Goal: Task Accomplishment & Management: Use online tool/utility

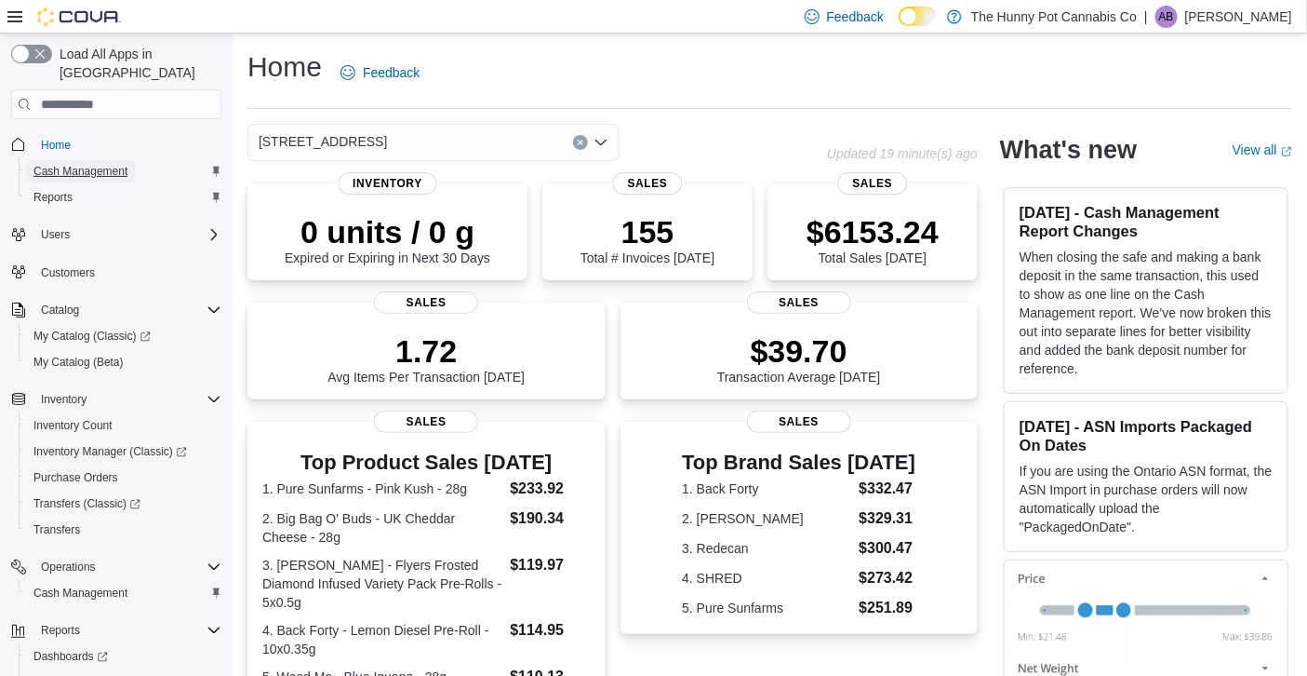
click at [113, 164] on span "Cash Management" at bounding box center [80, 171] width 94 height 15
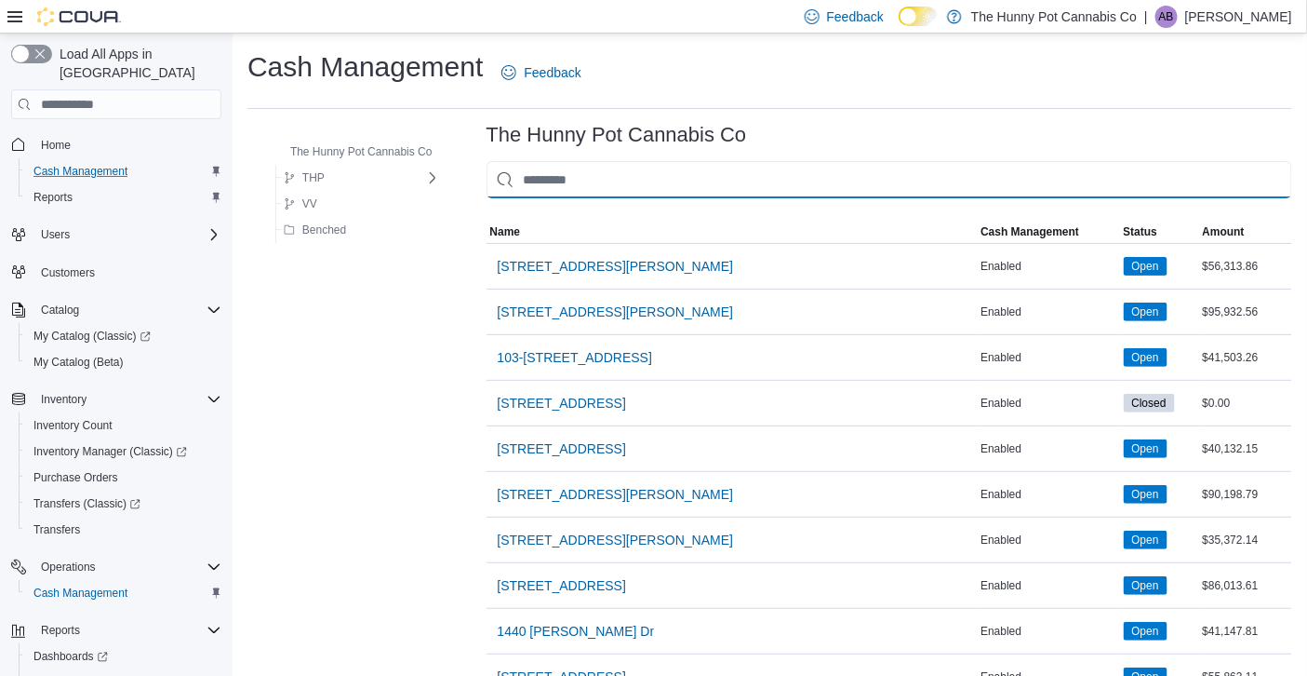
click at [574, 172] on input "This is a search bar. As you type, the results lower in the page will automatic…" at bounding box center [890, 179] width 806 height 37
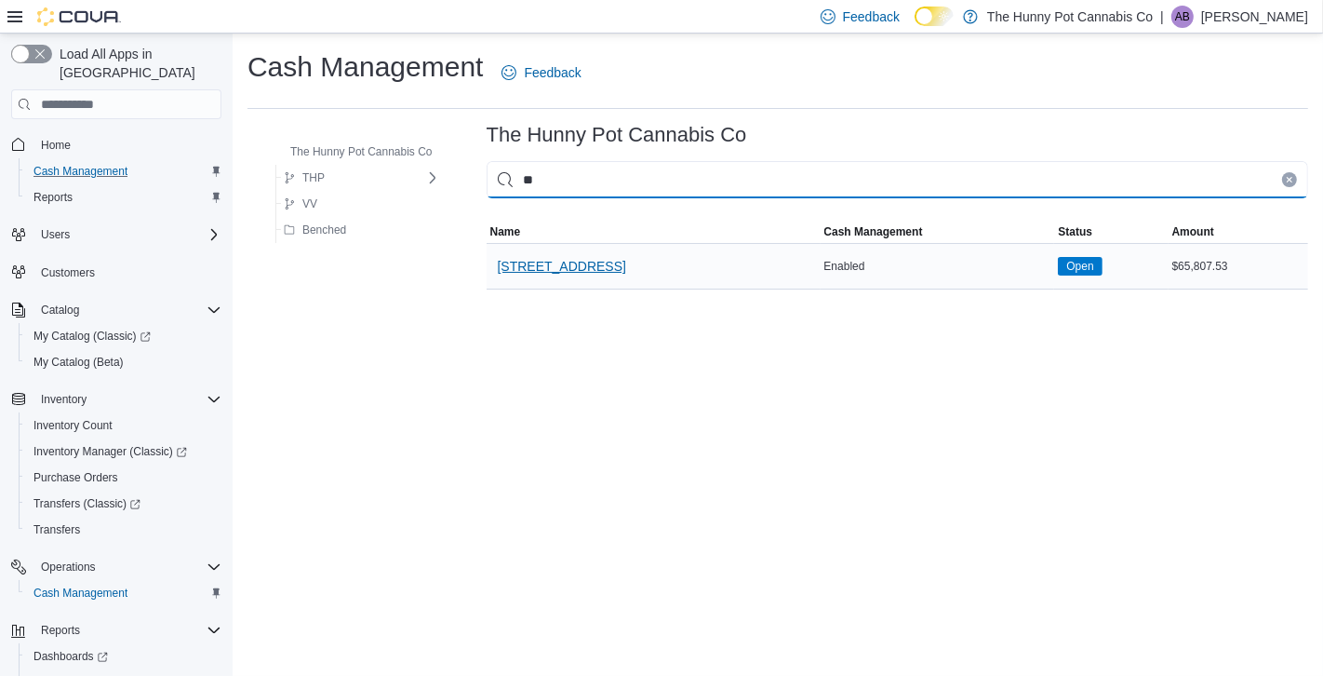
type input "**"
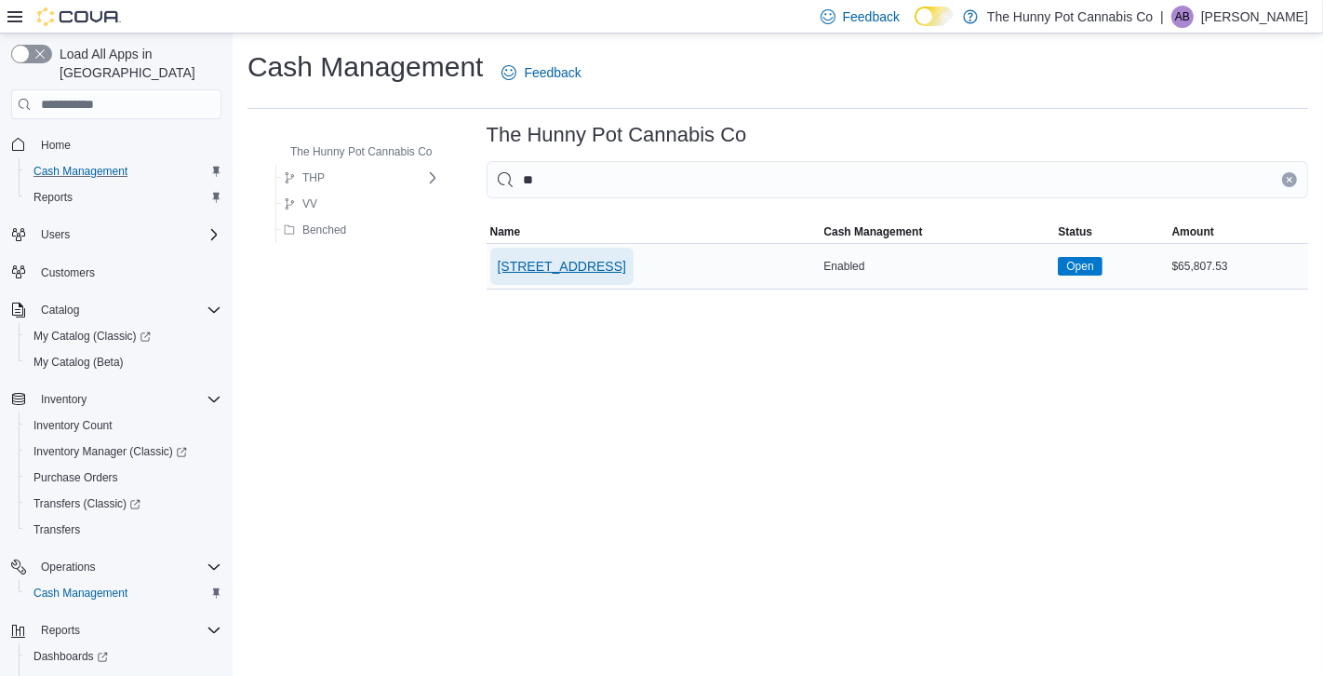
click at [571, 255] on span "[STREET_ADDRESS]" at bounding box center [562, 266] width 128 height 37
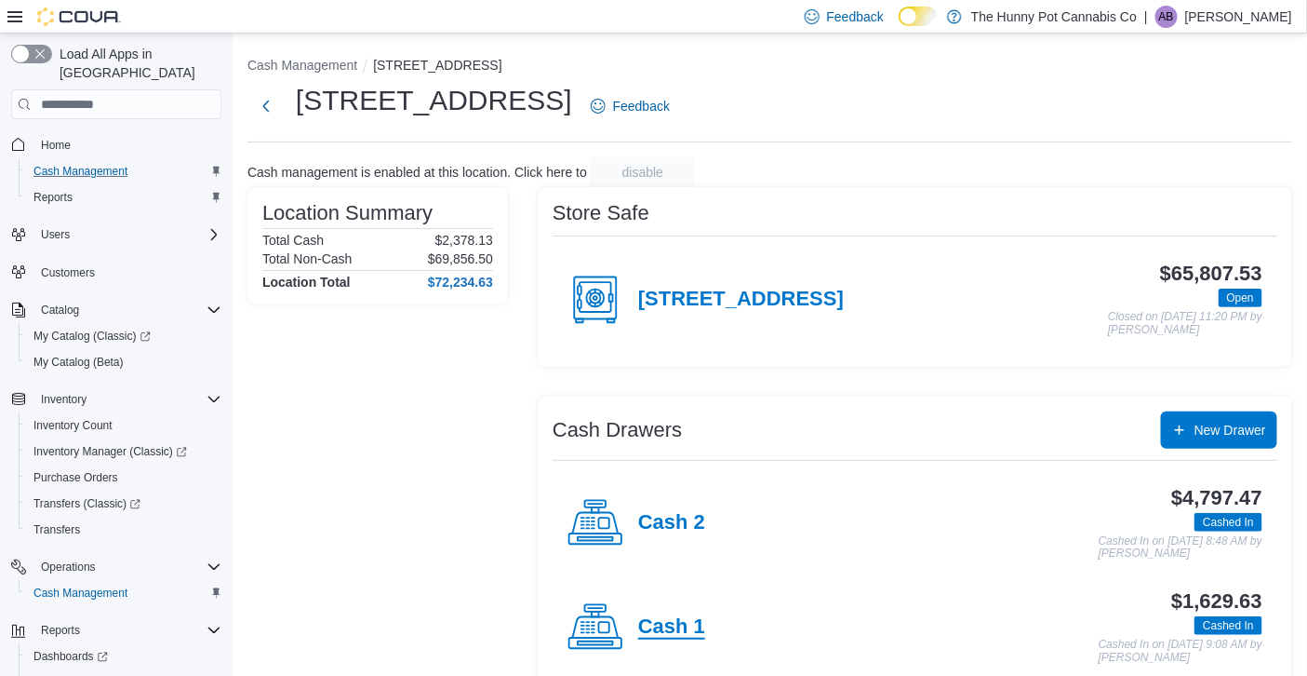
click at [685, 626] on h4 "Cash 1" at bounding box center [671, 627] width 67 height 24
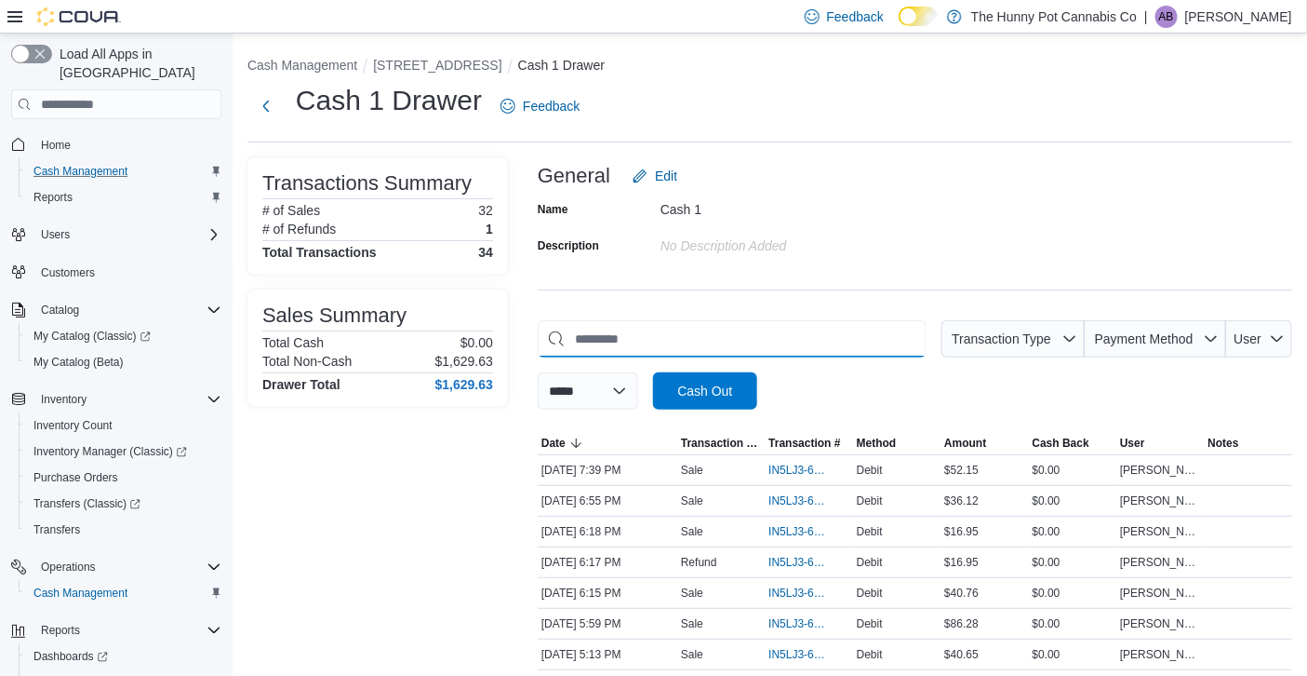
click at [871, 347] on input "This is a search bar. As you type, the results lower in the page will automatic…" at bounding box center [732, 338] width 389 height 37
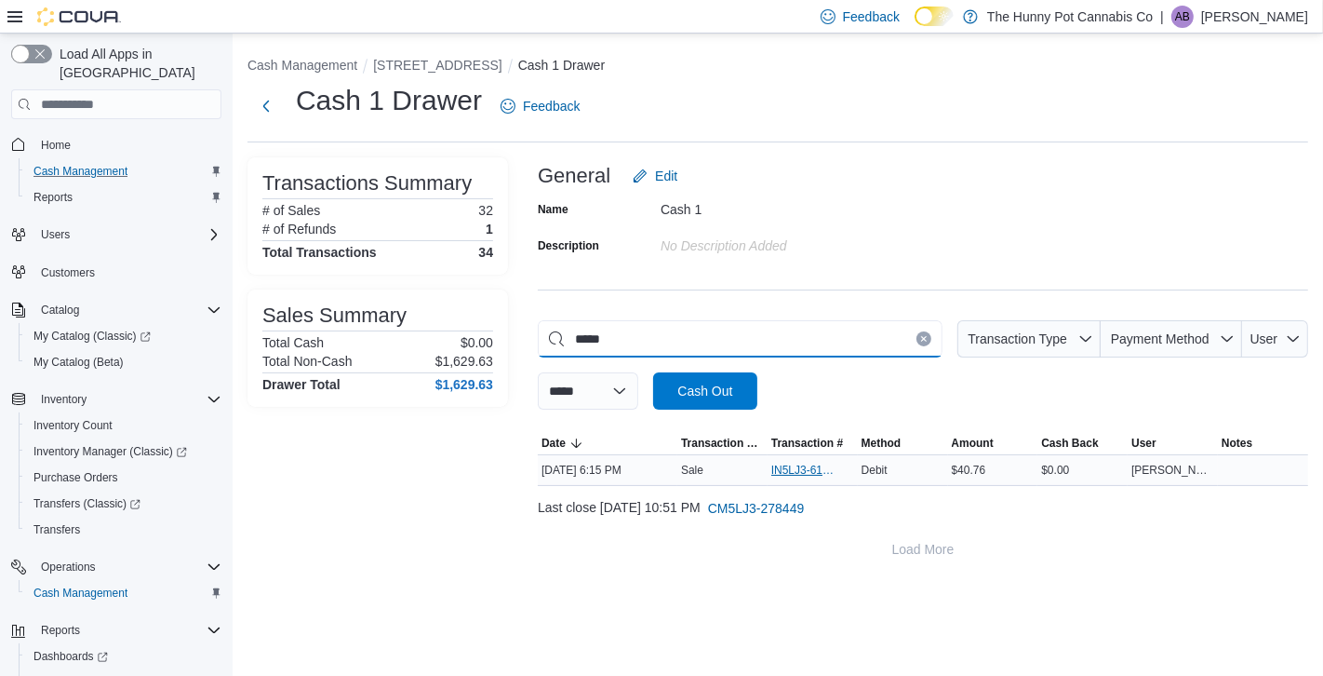
type input "*****"
click at [796, 464] on span "IN5LJ3-6157814" at bounding box center [803, 469] width 64 height 15
click at [800, 463] on span "IN5LJ3-6157814" at bounding box center [803, 469] width 64 height 15
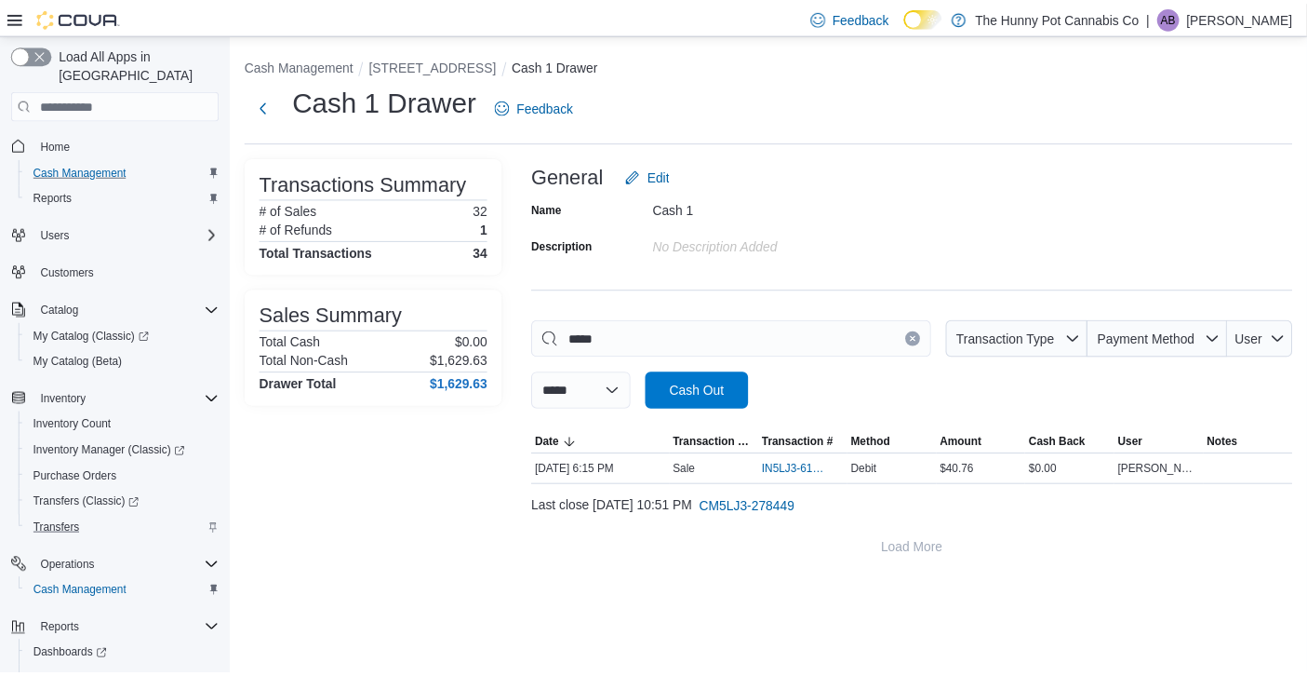
scroll to position [57, 0]
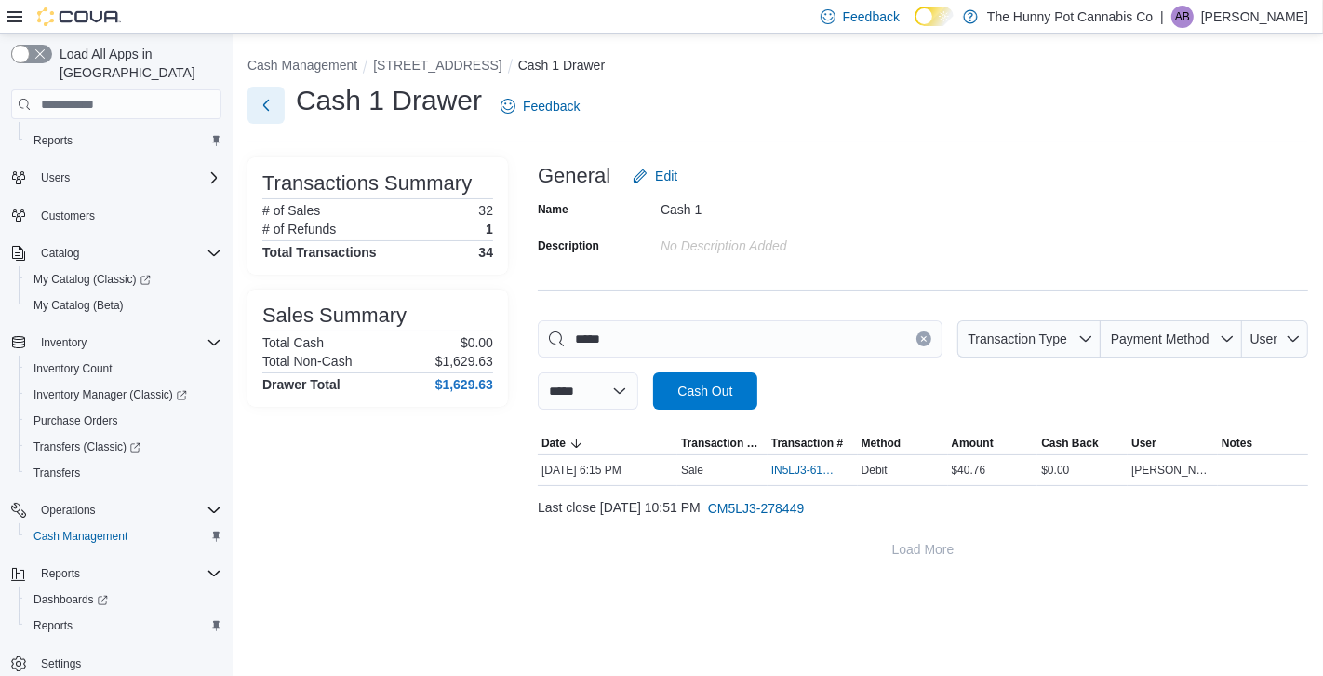
click at [267, 117] on button "Next" at bounding box center [266, 105] width 37 height 37
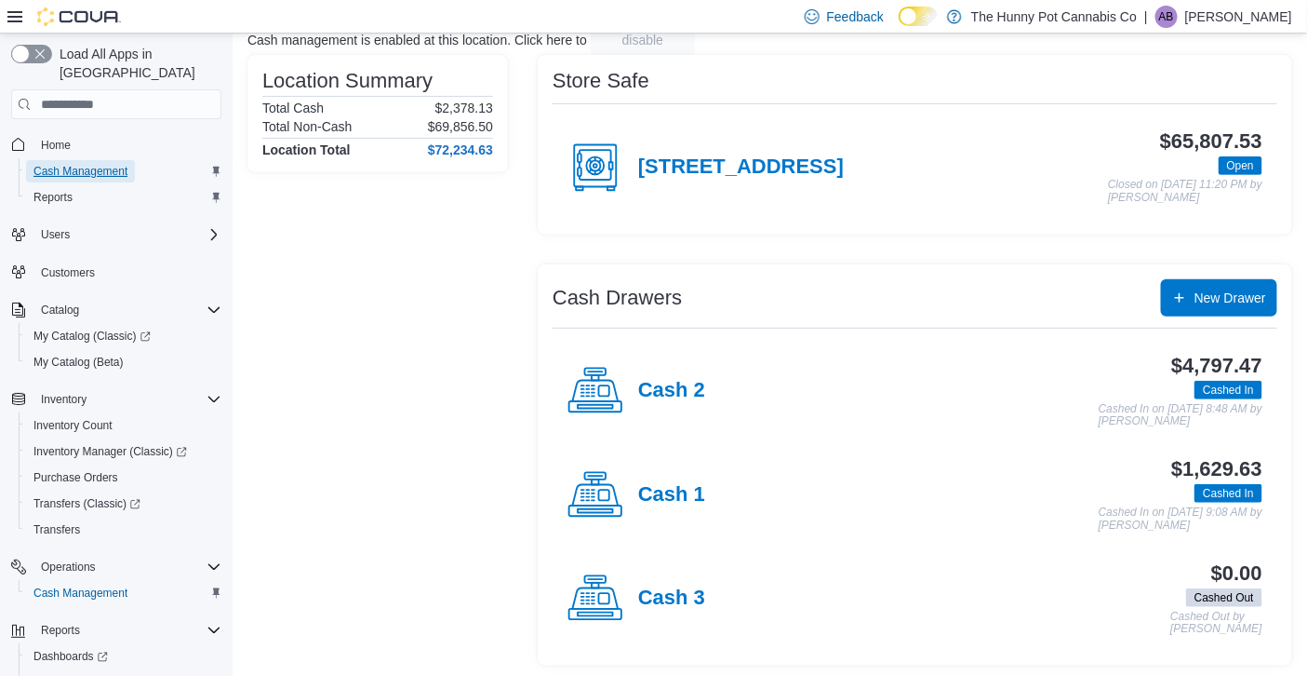
click at [69, 164] on span "Cash Management" at bounding box center [80, 171] width 94 height 15
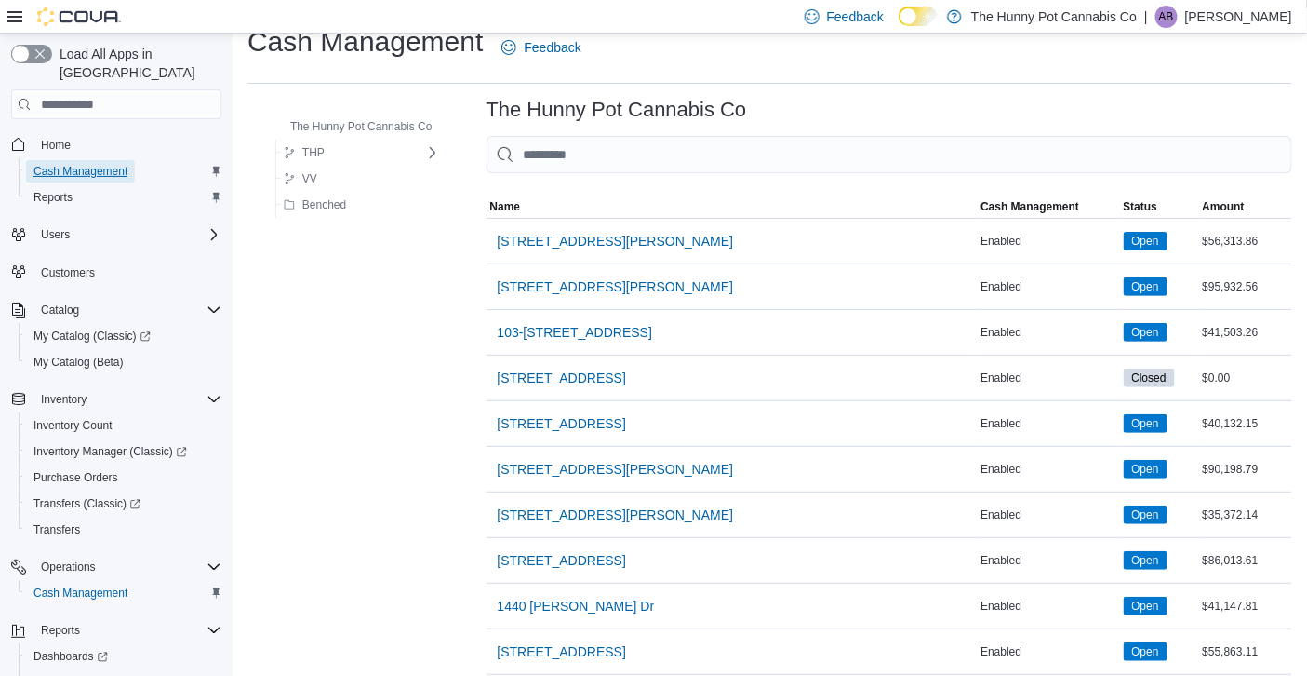
scroll to position [20, 0]
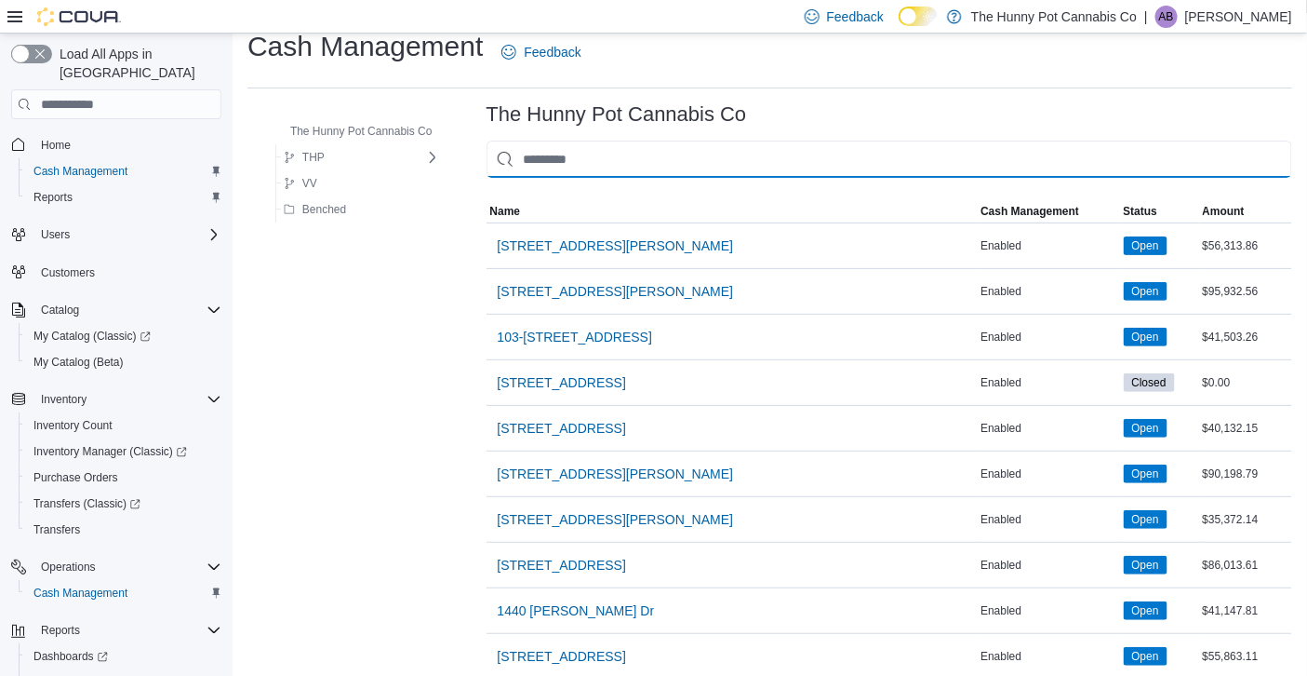
click at [636, 157] on input "This is a search bar. As you type, the results lower in the page will automatic…" at bounding box center [890, 159] width 806 height 37
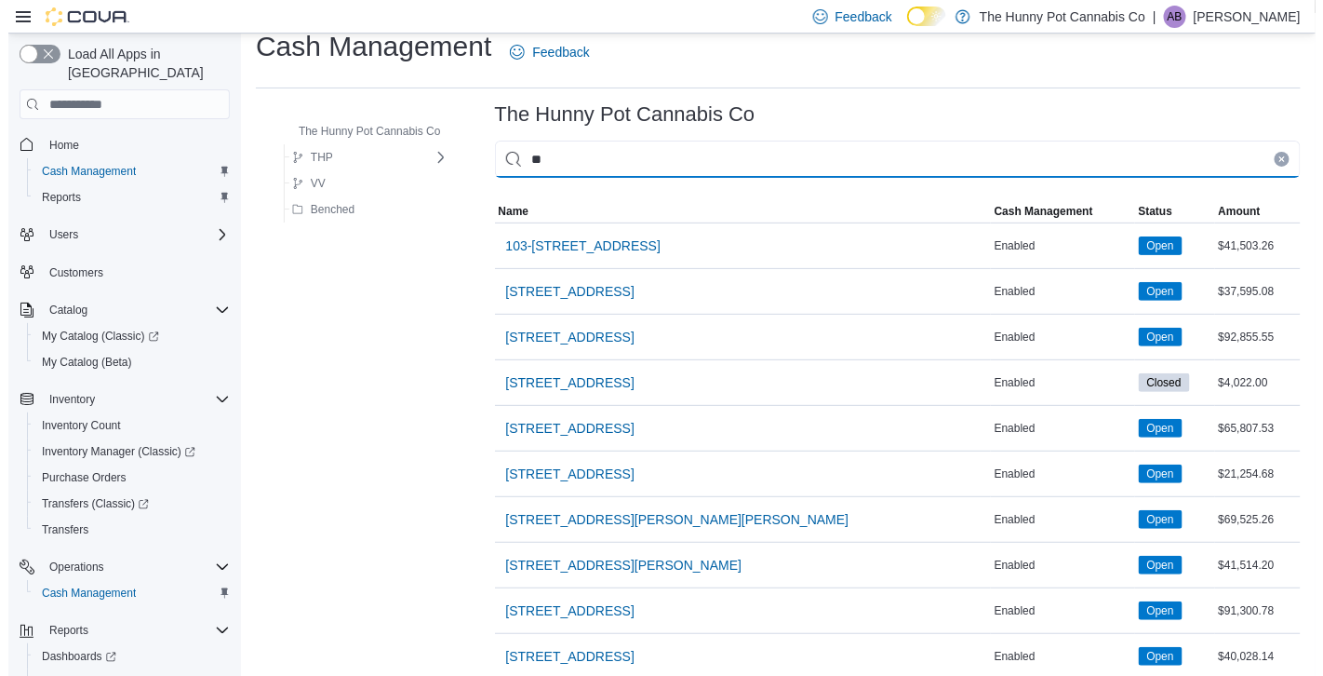
scroll to position [0, 0]
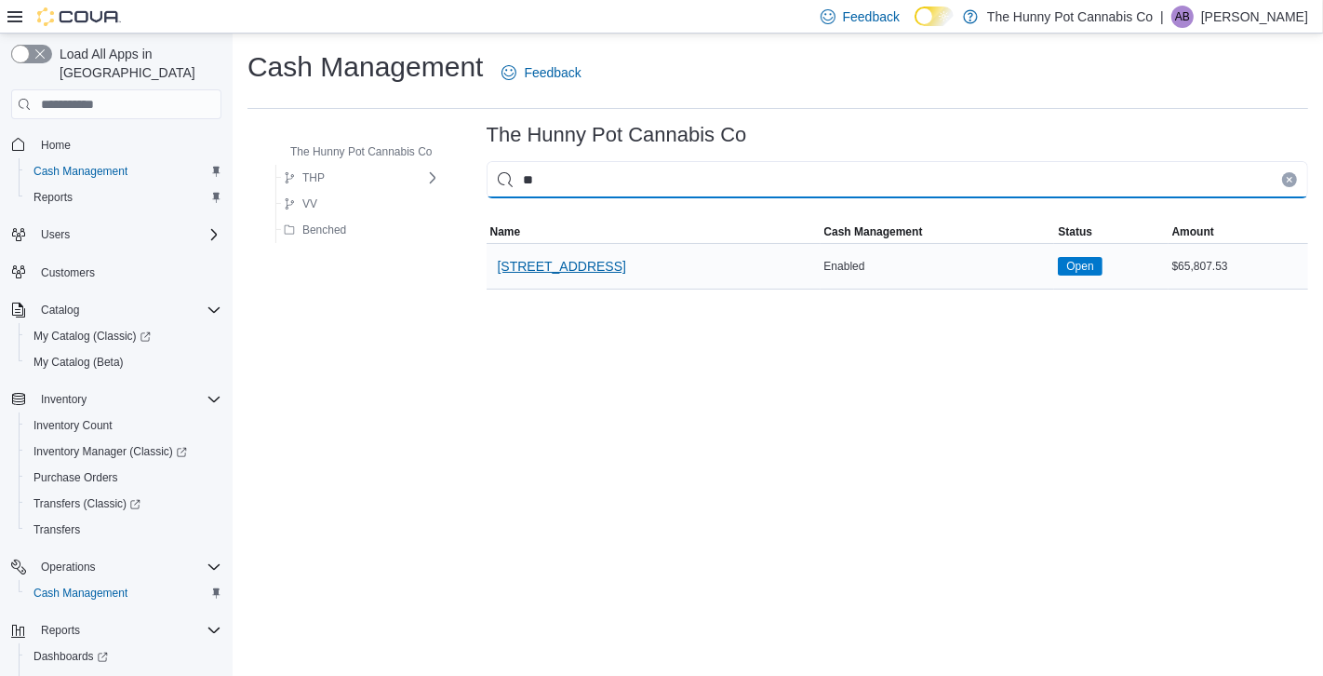
type input "**"
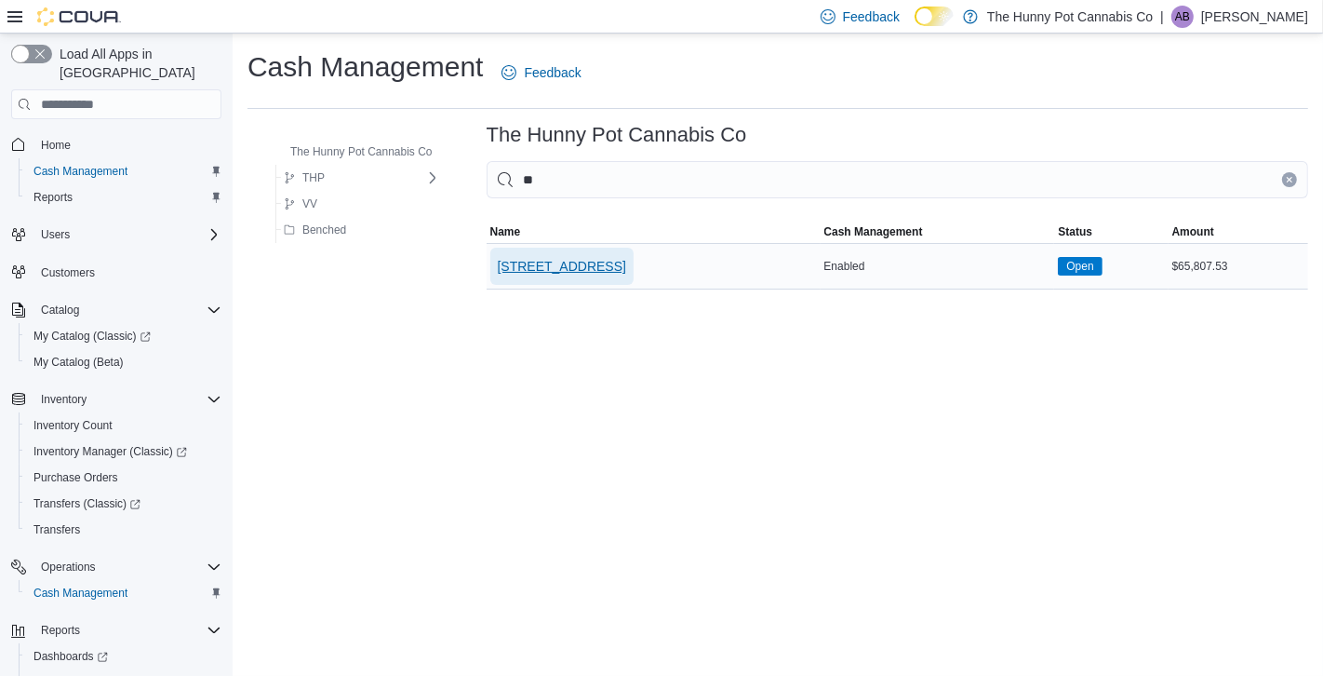
click at [596, 258] on span "[STREET_ADDRESS]" at bounding box center [562, 266] width 128 height 19
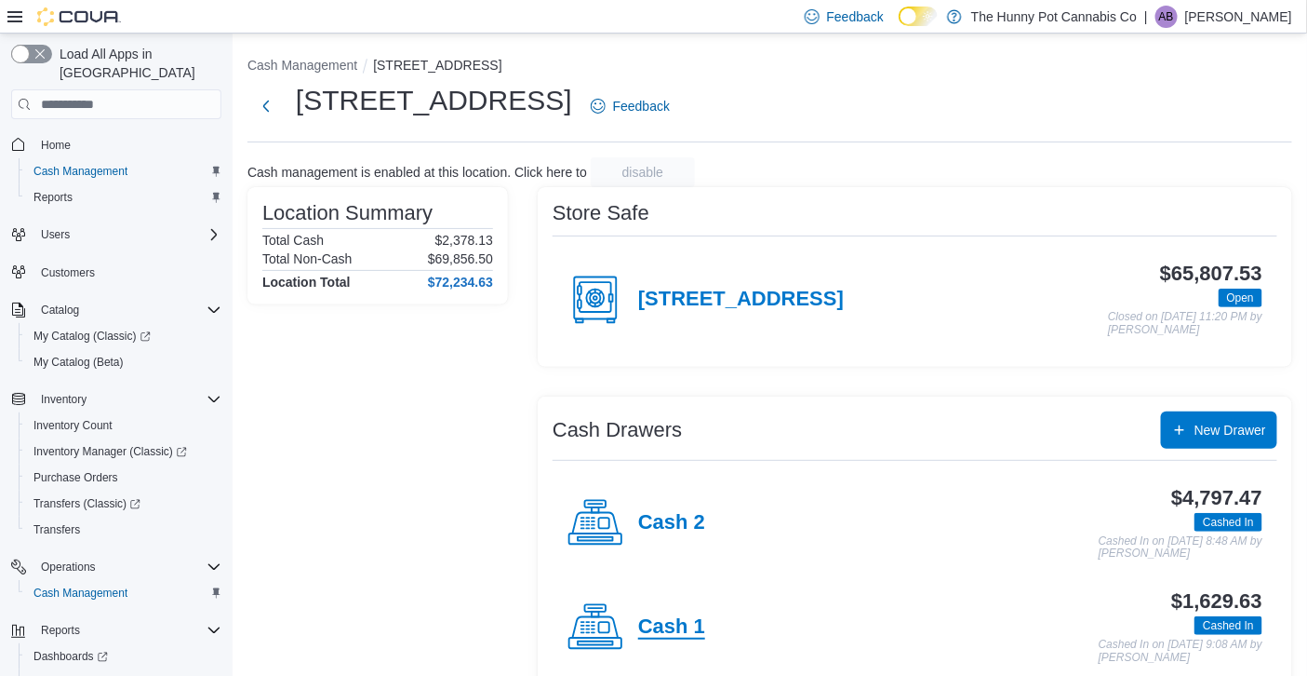
click at [665, 622] on h4 "Cash 1" at bounding box center [671, 627] width 67 height 24
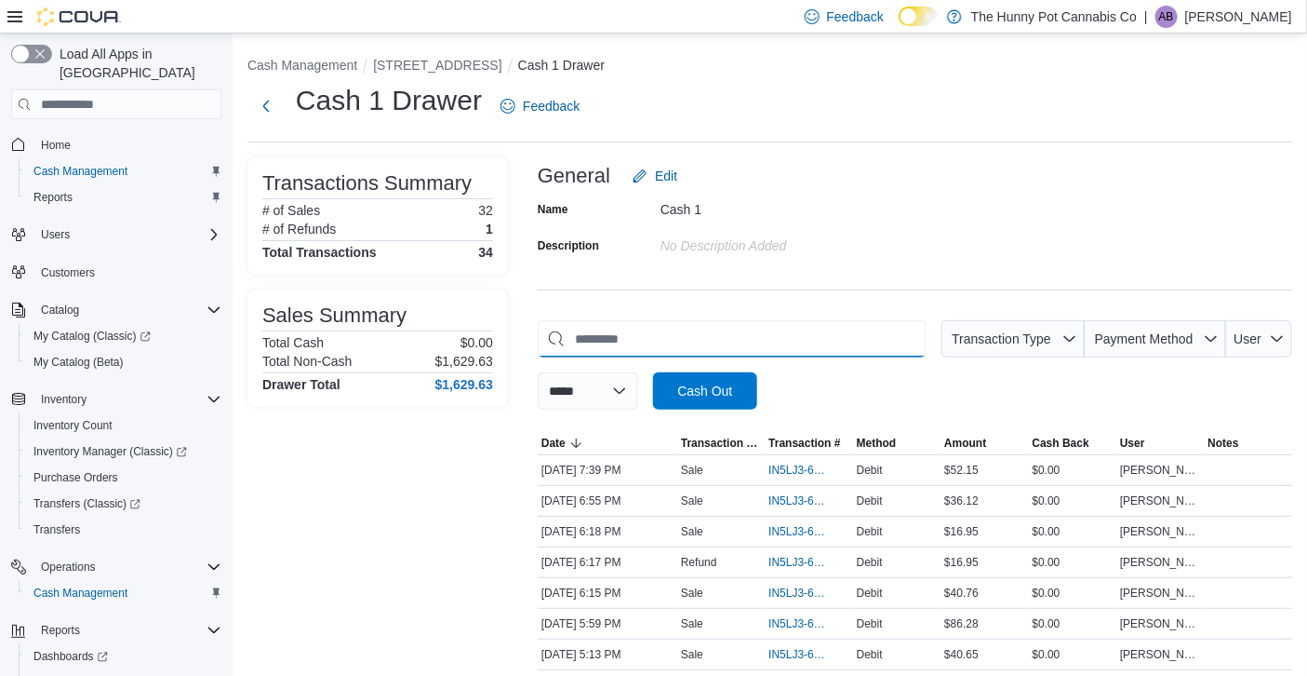
click at [661, 335] on input "This is a search bar. As you type, the results lower in the page will automatic…" at bounding box center [732, 338] width 389 height 37
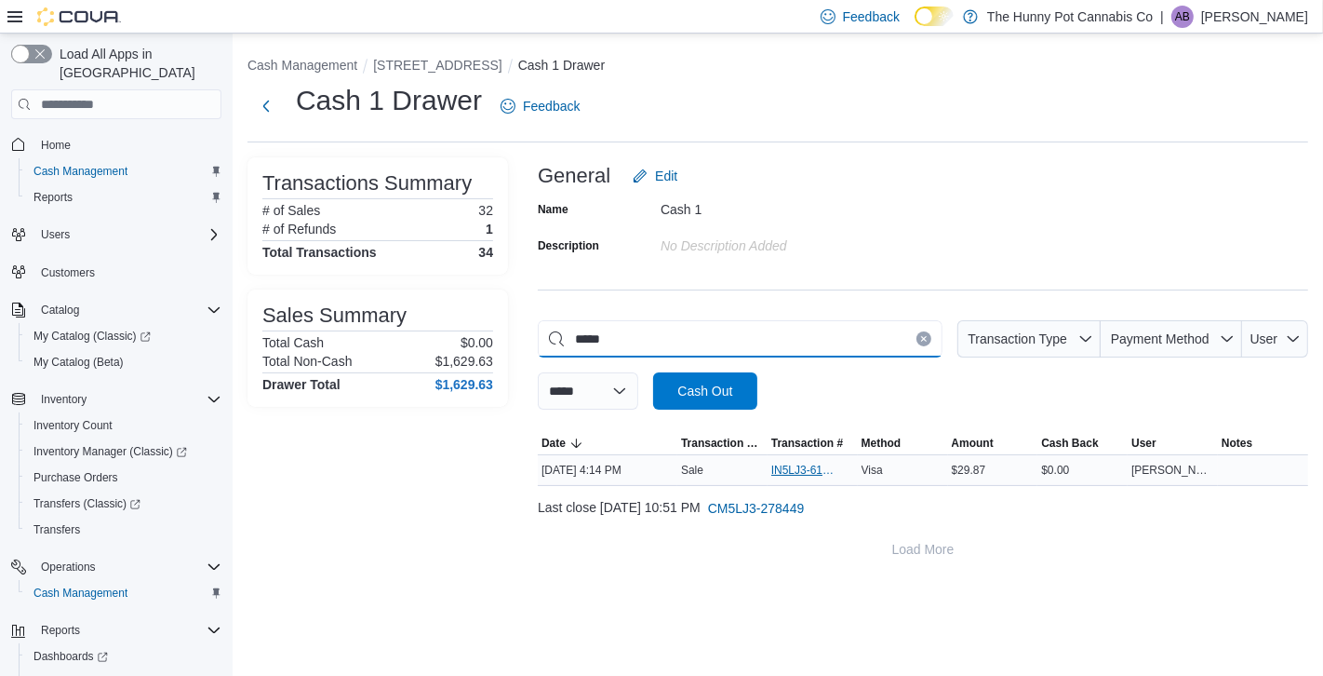
type input "*****"
click at [797, 467] on span "IN5LJ3-6156800" at bounding box center [803, 469] width 64 height 15
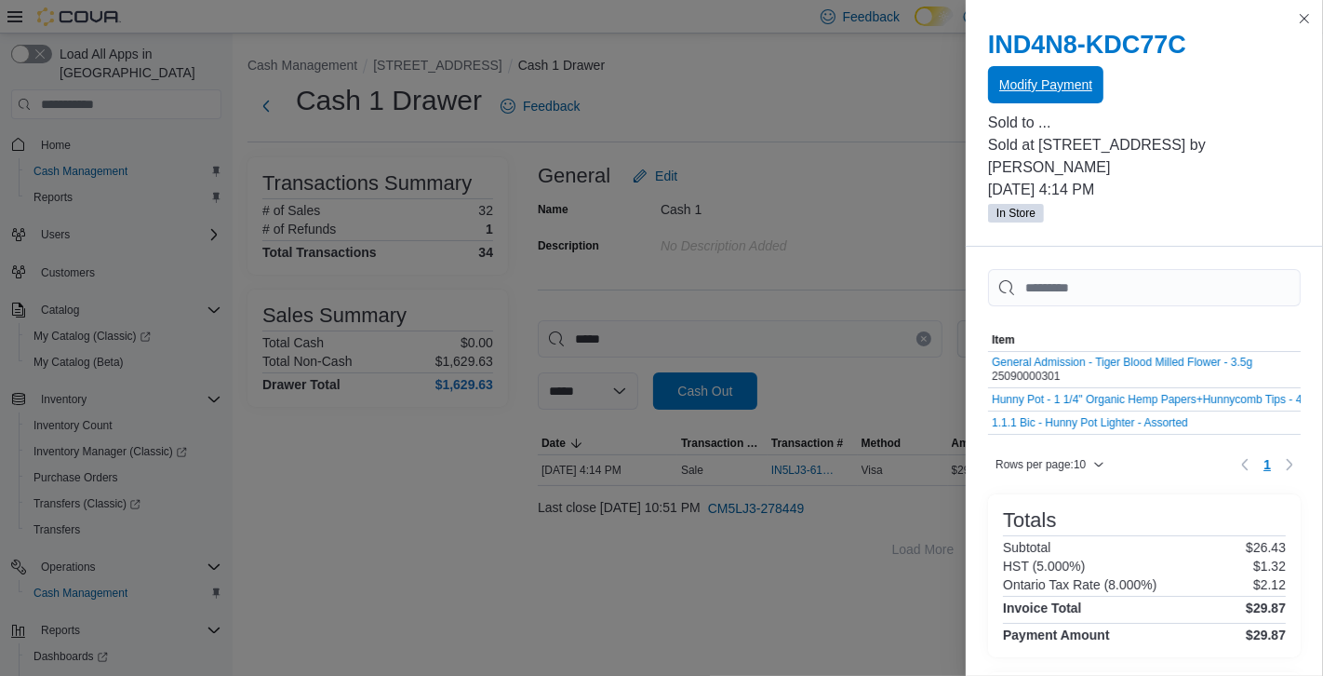
click at [1065, 84] on span "Modify Payment" at bounding box center [1045, 84] width 93 height 19
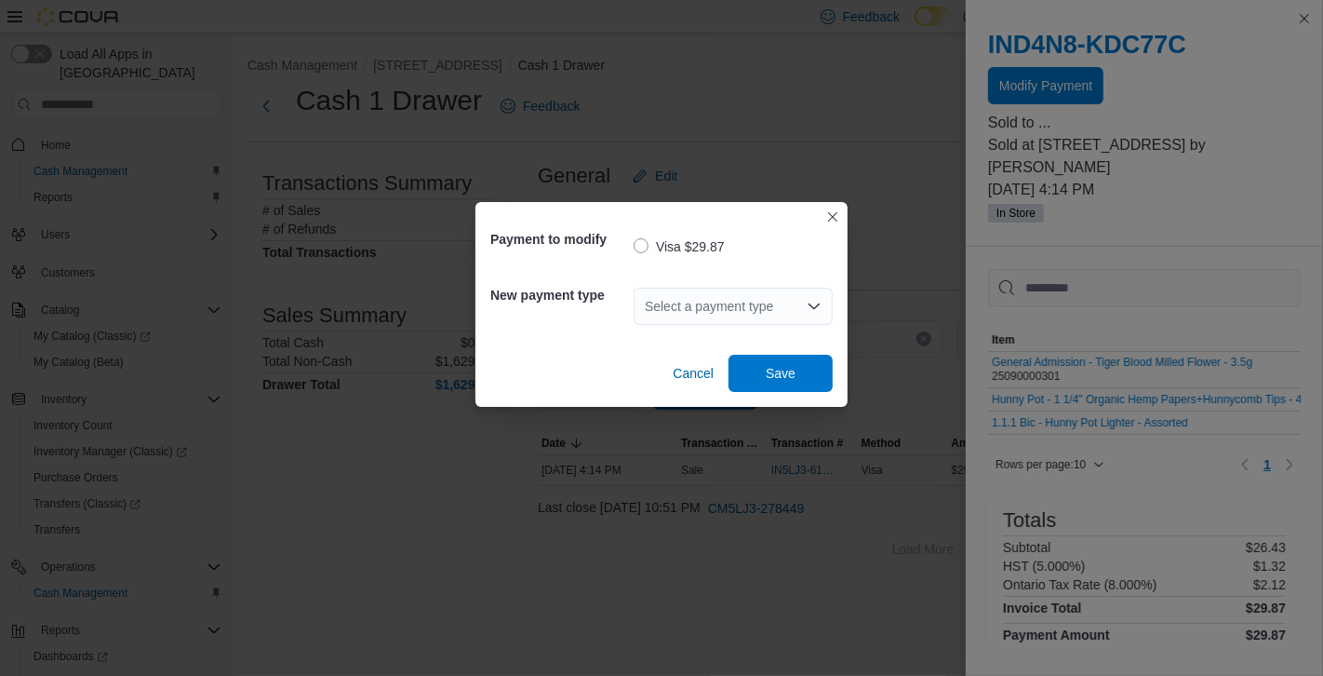
click at [773, 301] on div "Select a payment type" at bounding box center [733, 306] width 199 height 37
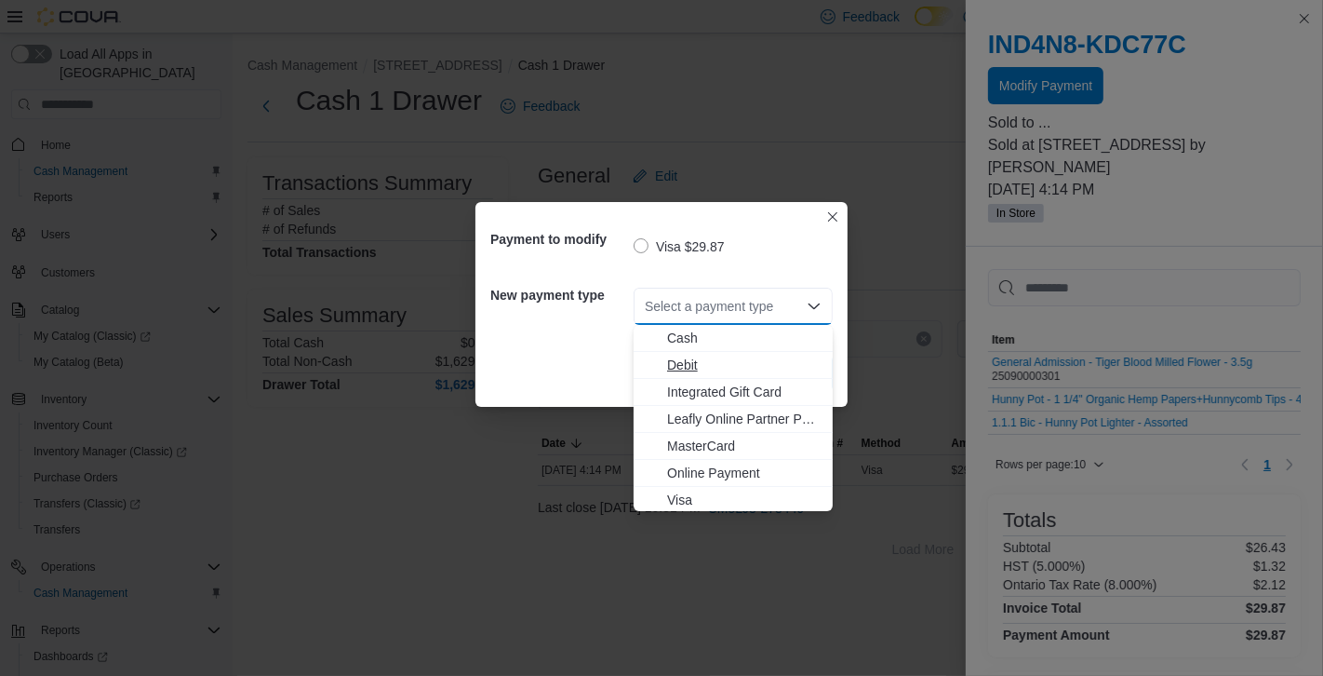
click at [737, 370] on span "Debit" at bounding box center [744, 364] width 154 height 19
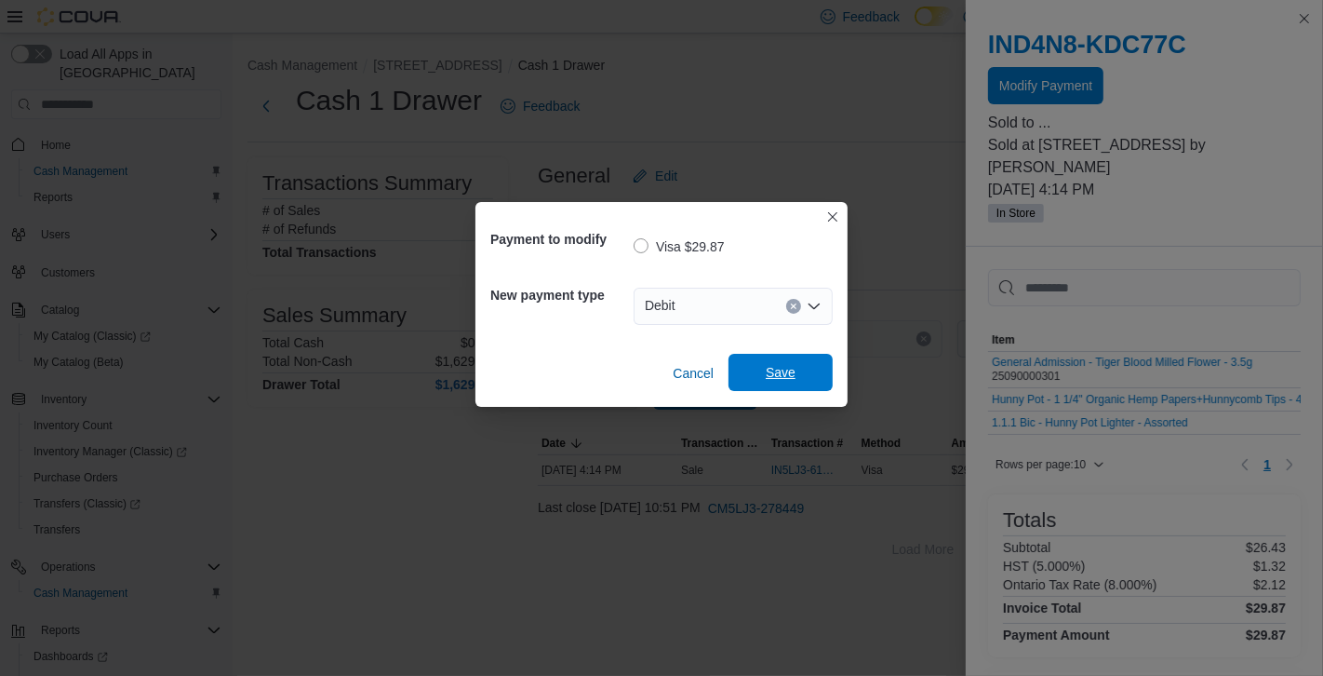
click at [781, 372] on span "Save" at bounding box center [781, 372] width 30 height 19
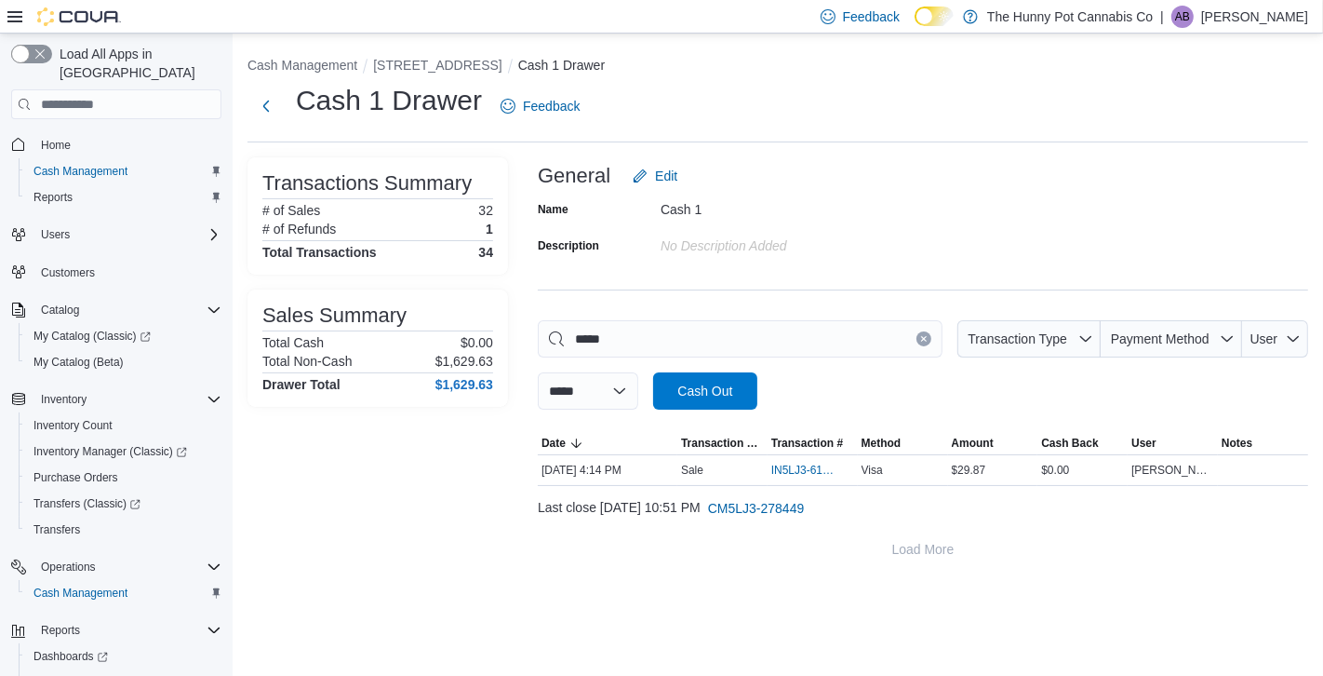
click at [917, 343] on button "Clear input" at bounding box center [924, 338] width 15 height 15
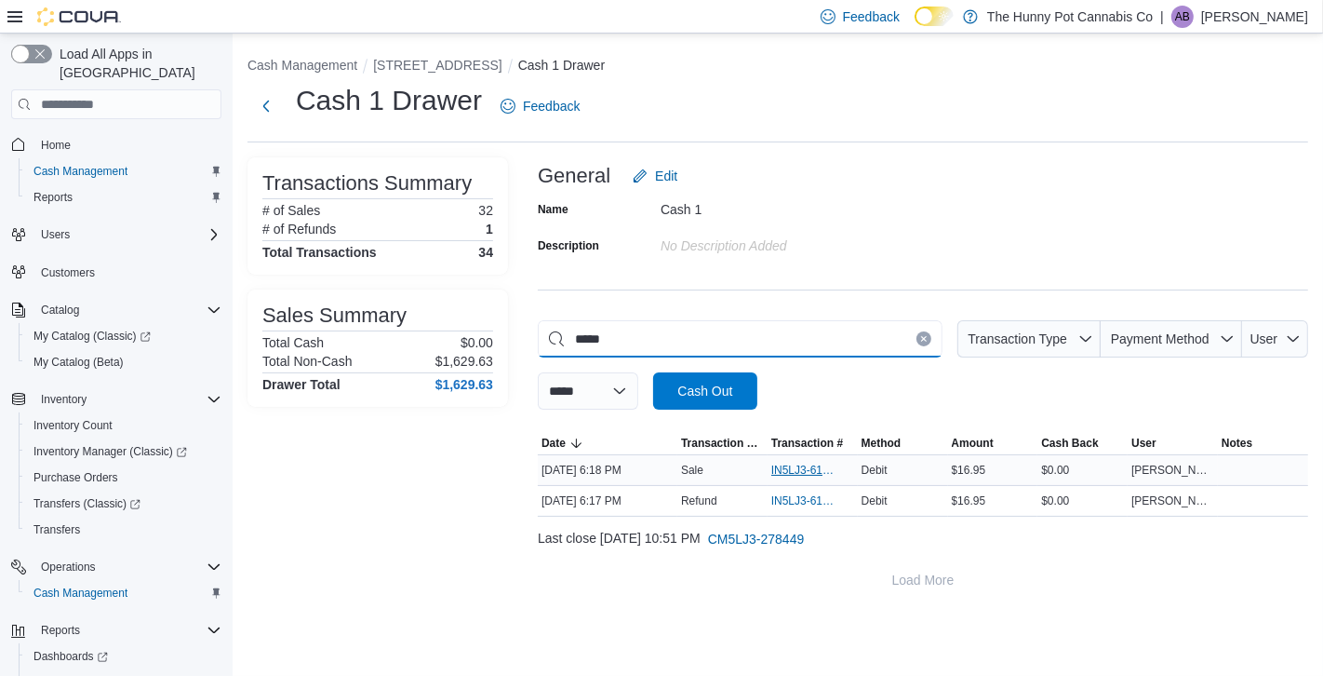
type input "*****"
click at [822, 471] on span "IN5LJ3-6157838" at bounding box center [803, 469] width 64 height 15
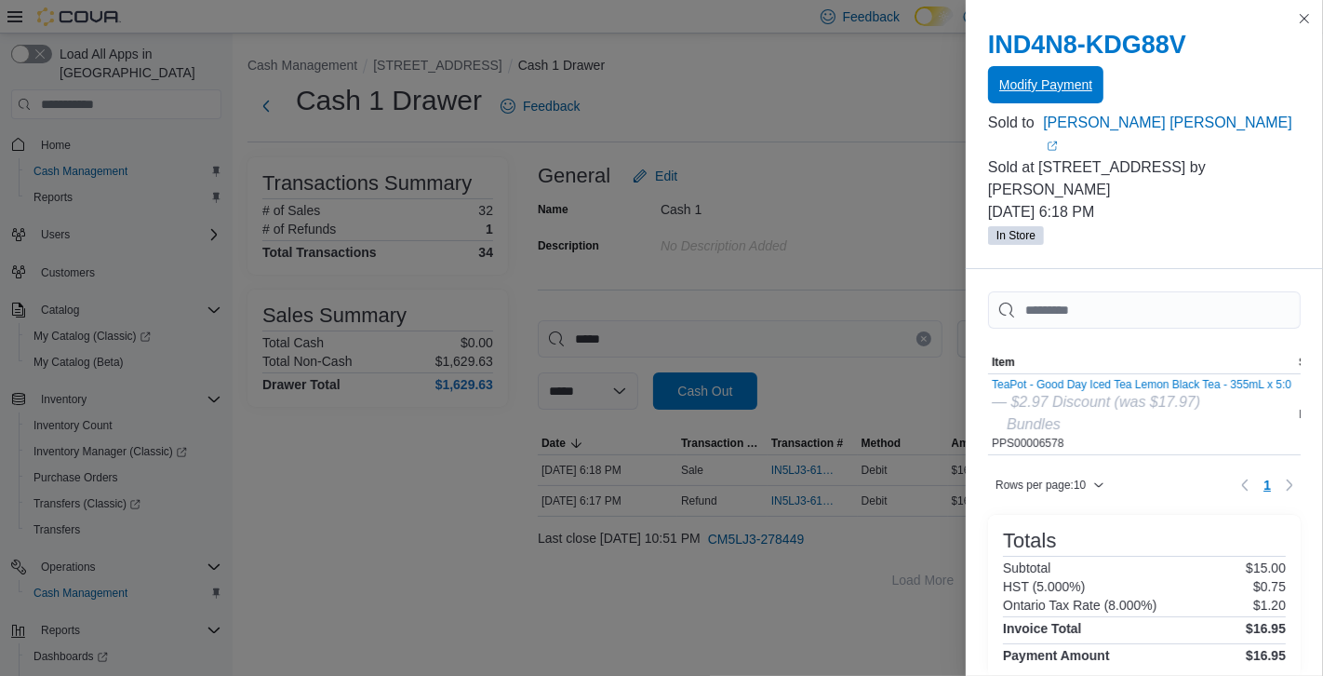
click at [1027, 87] on span "Modify Payment" at bounding box center [1045, 84] width 93 height 19
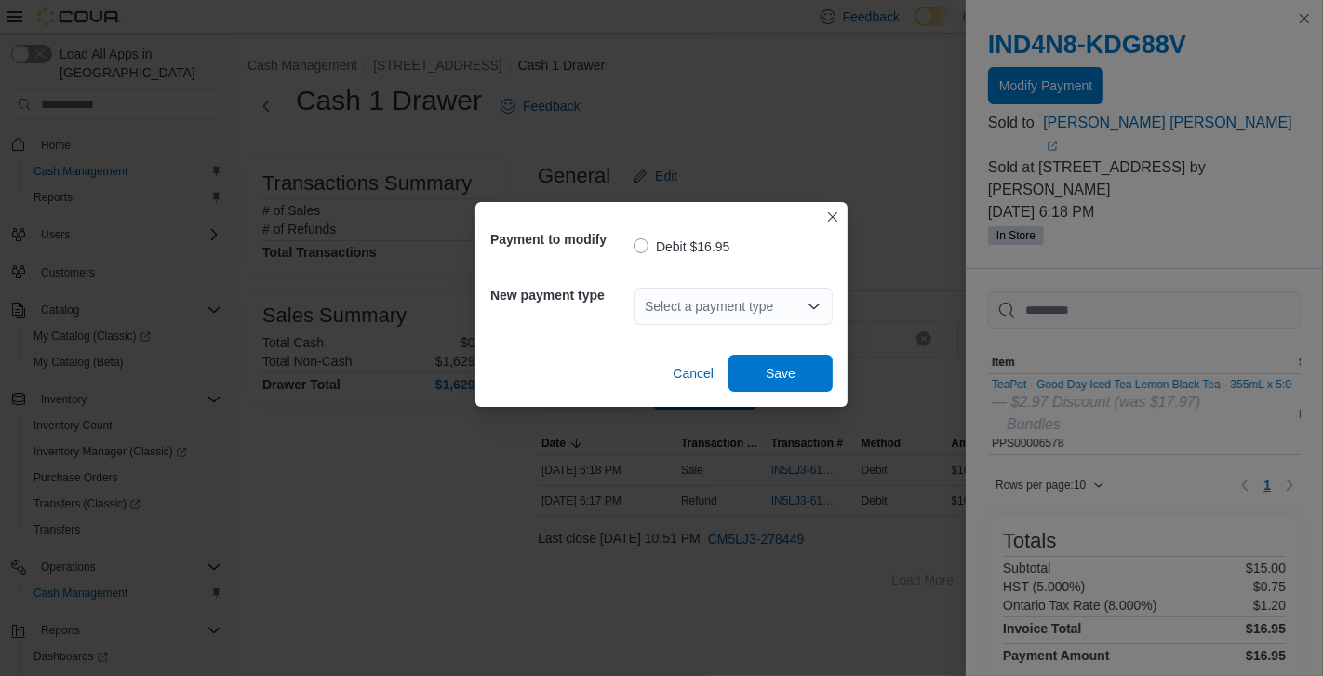
click at [742, 313] on div "Select a payment type" at bounding box center [733, 306] width 199 height 37
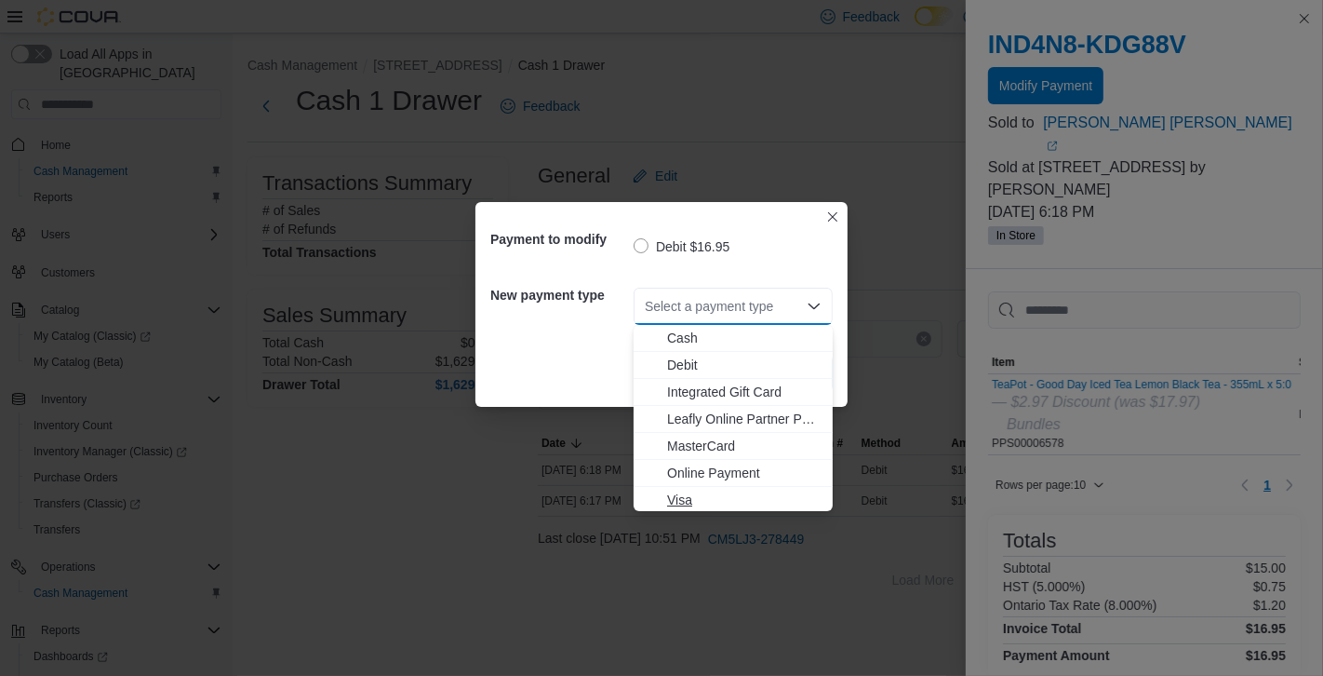
click at [684, 505] on span "Visa" at bounding box center [744, 499] width 154 height 19
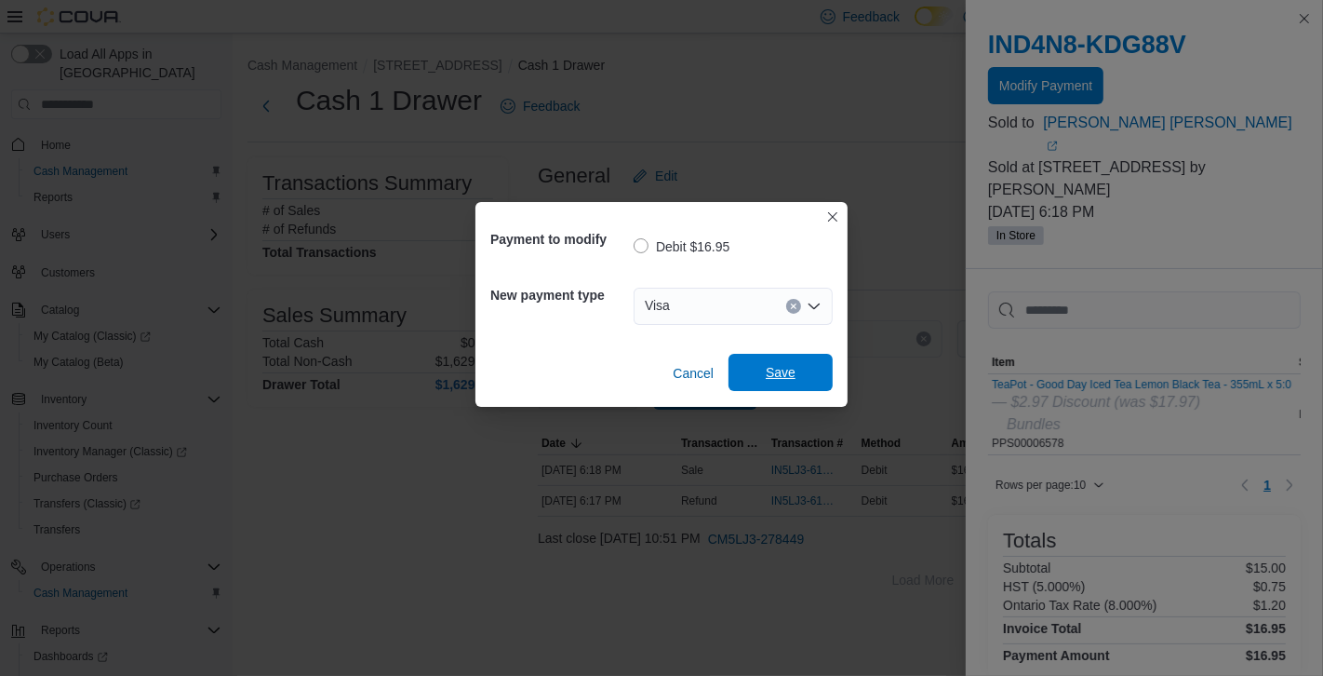
click at [762, 377] on span "Save" at bounding box center [781, 372] width 82 height 37
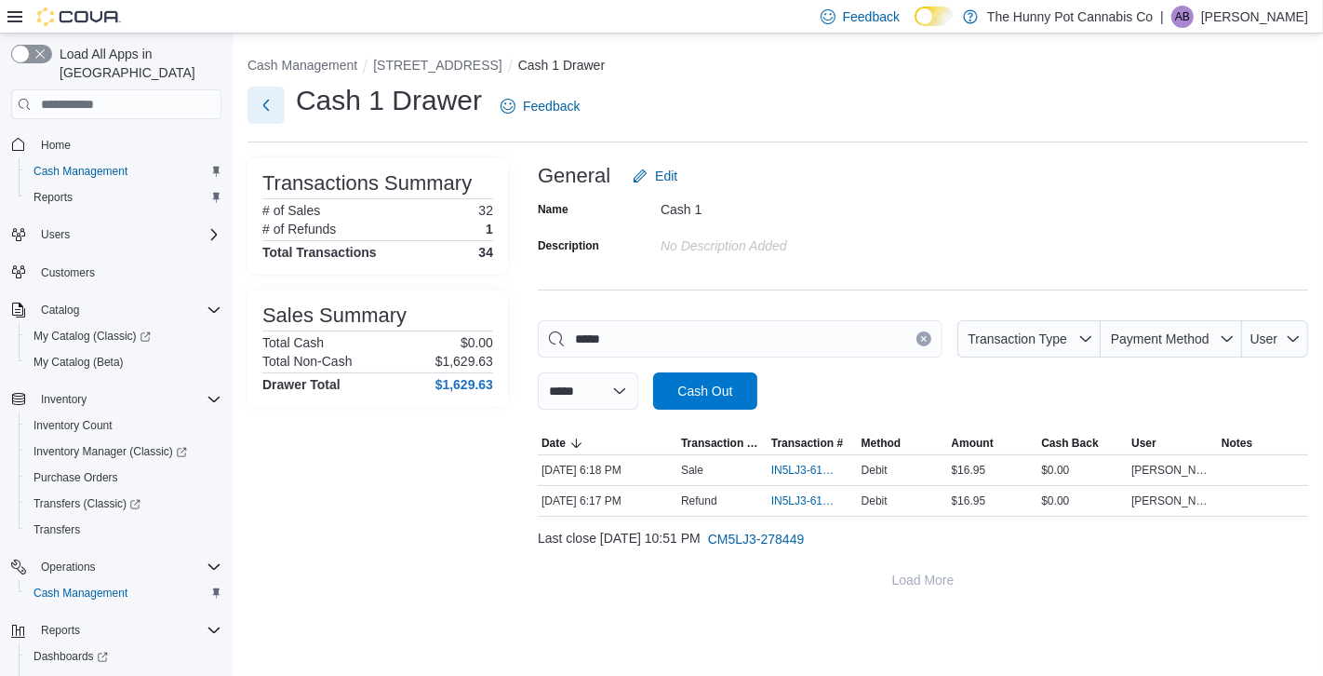
click at [276, 101] on button "Next" at bounding box center [266, 105] width 37 height 37
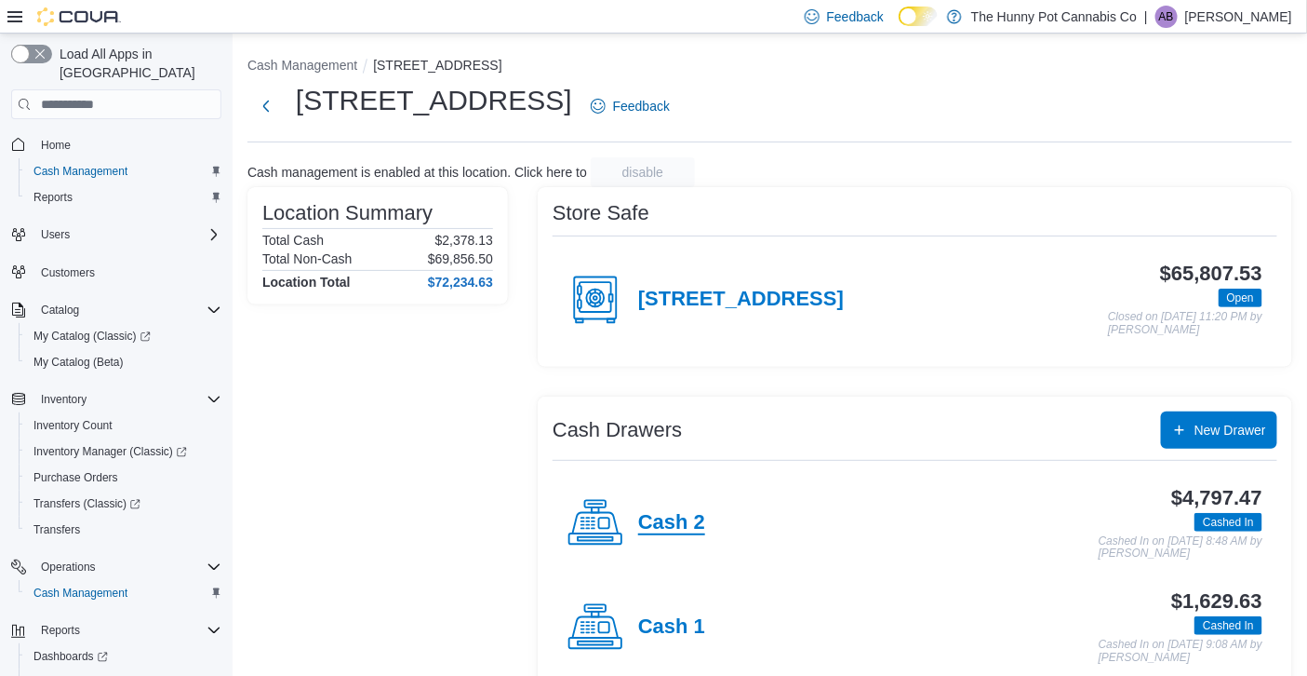
click at [670, 533] on h4 "Cash 2" at bounding box center [671, 523] width 67 height 24
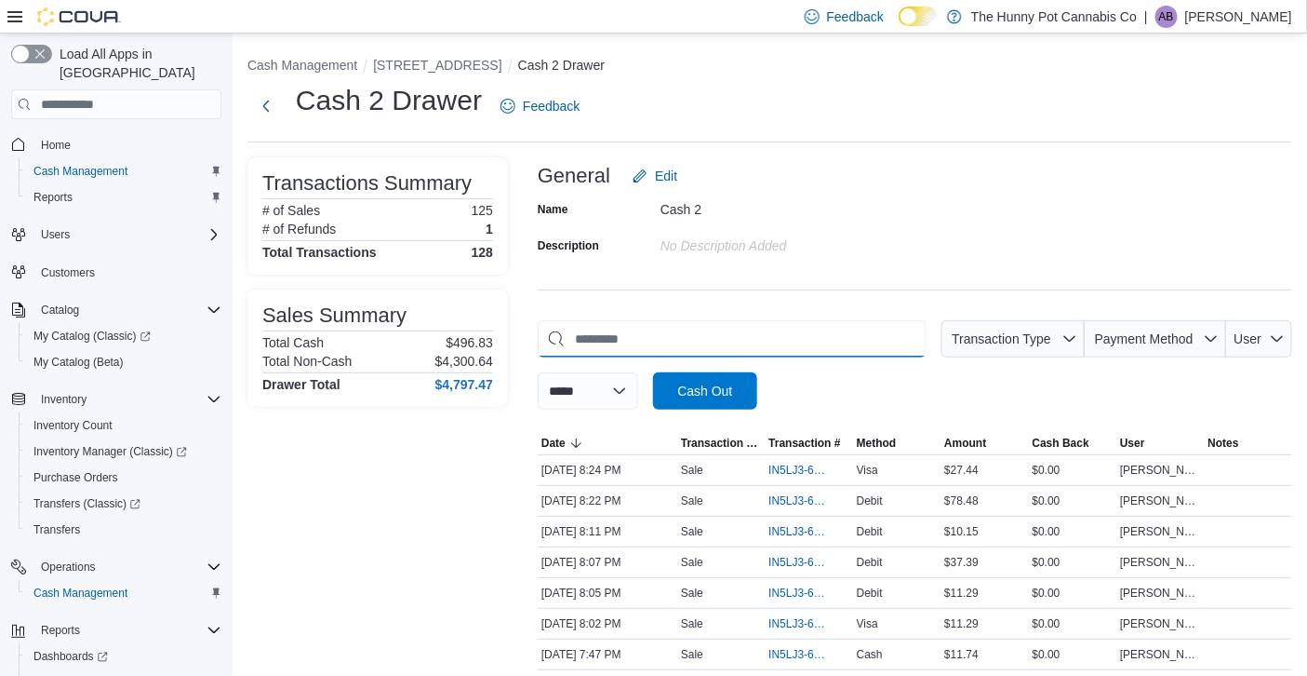
click at [630, 337] on input "This is a search bar. As you type, the results lower in the page will automatic…" at bounding box center [732, 338] width 389 height 37
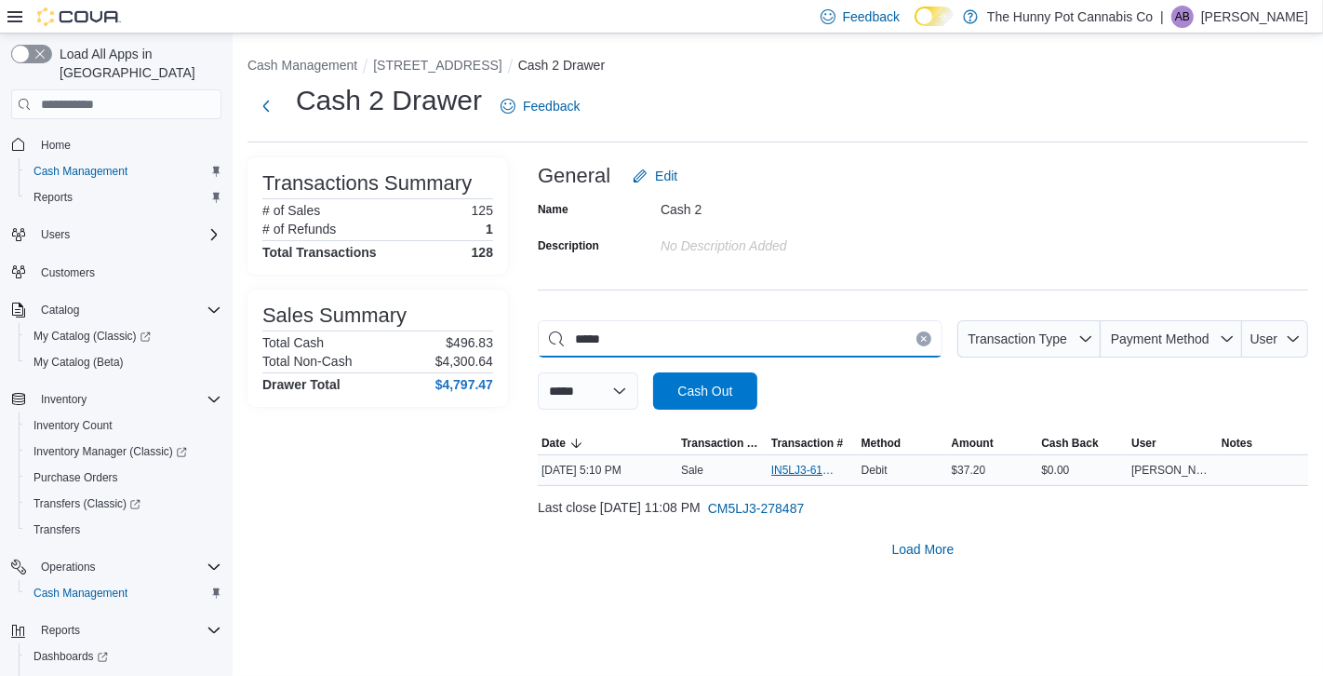
type input "*****"
click at [805, 469] on span "IN5LJ3-6157267" at bounding box center [803, 469] width 64 height 15
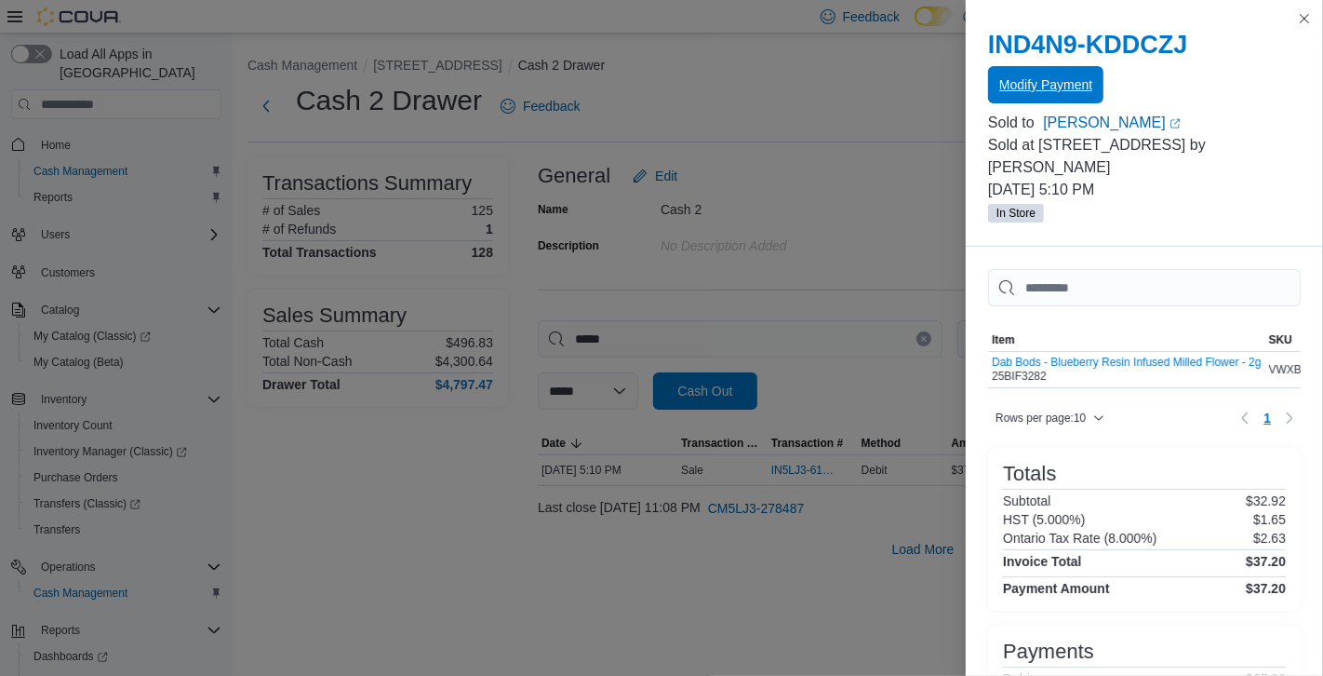
click at [1068, 89] on span "Modify Payment" at bounding box center [1045, 84] width 93 height 19
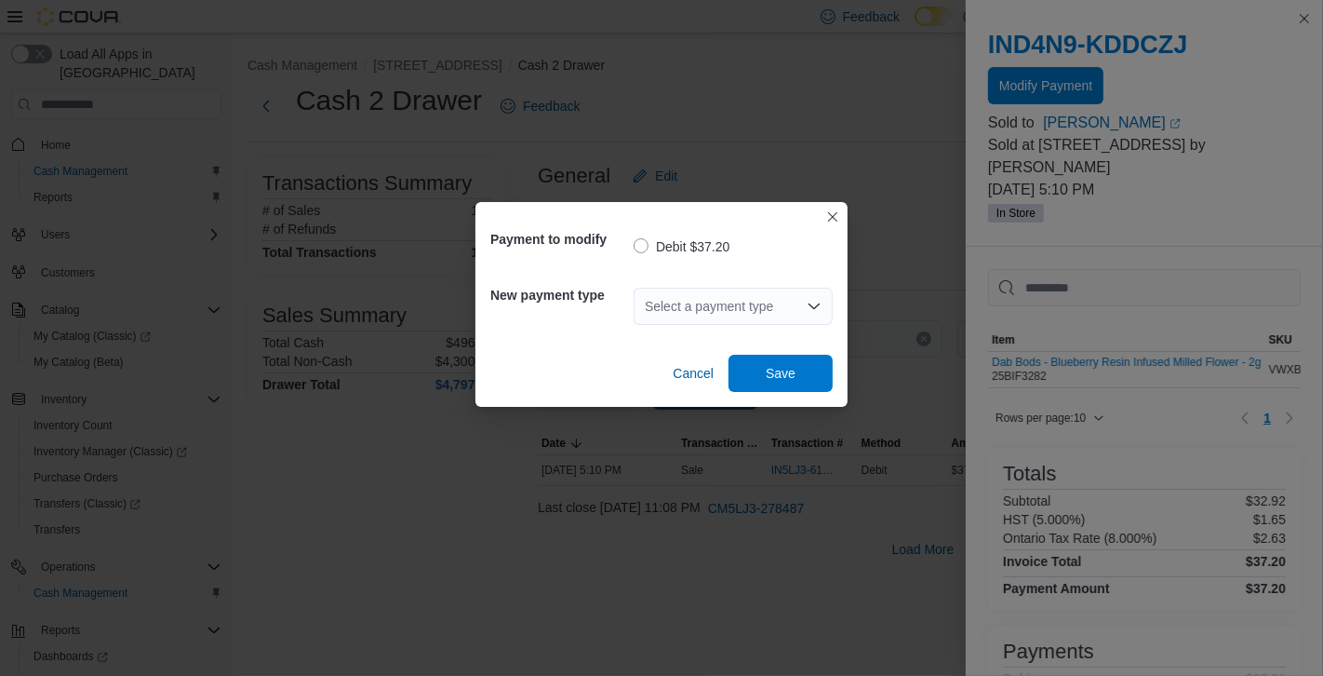
click at [755, 298] on div "Select a payment type" at bounding box center [733, 306] width 199 height 37
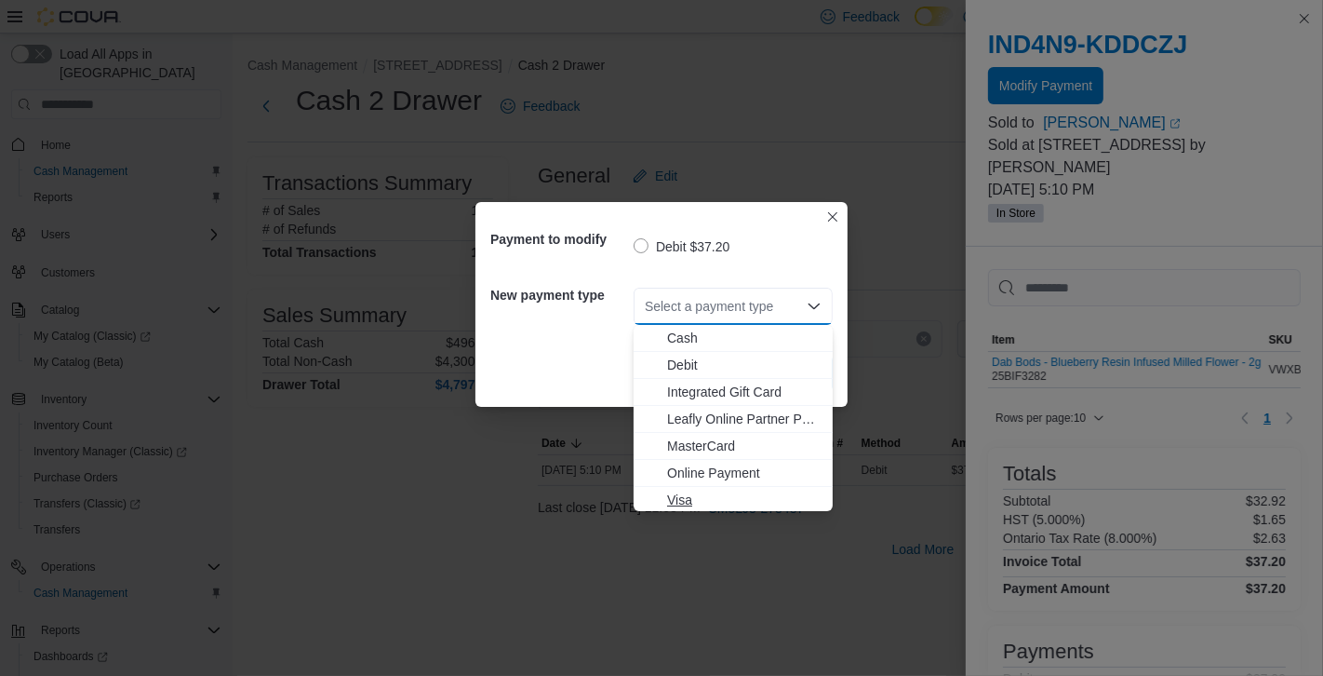
click at [680, 502] on span "Visa" at bounding box center [744, 499] width 154 height 19
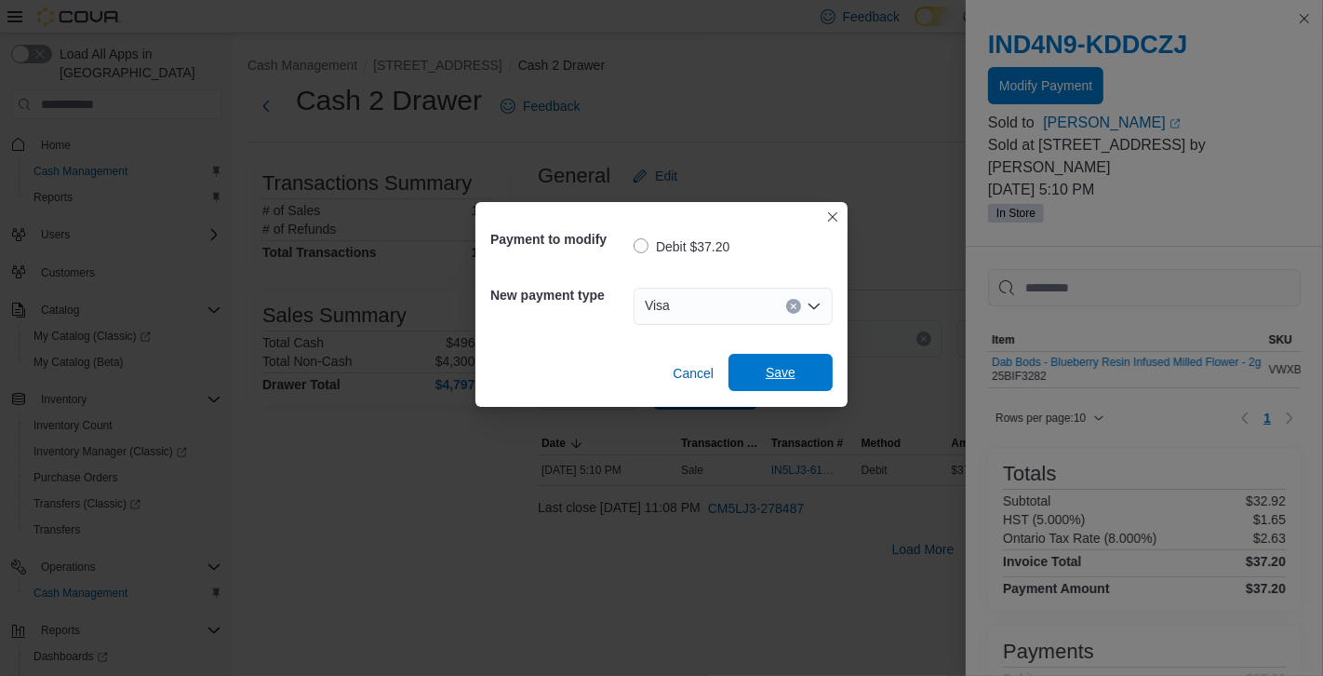
click at [787, 376] on span "Save" at bounding box center [781, 372] width 30 height 19
